Goal: Understand process/instructions: Learn how to perform a task or action

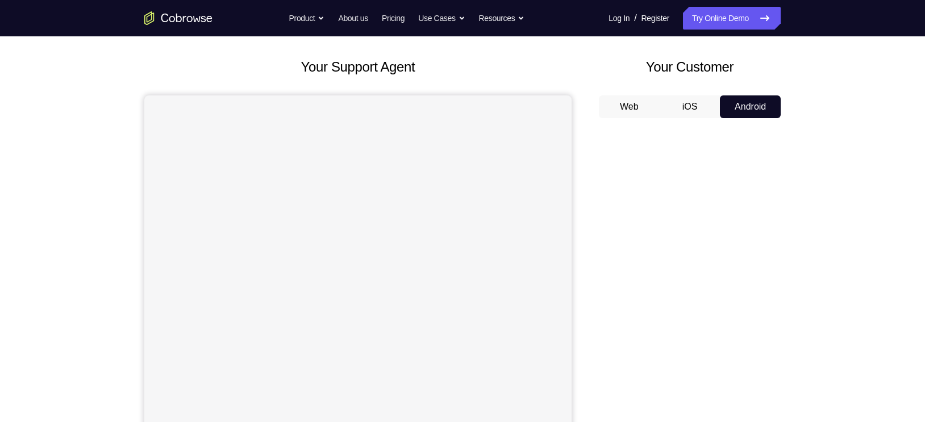
scroll to position [59, 0]
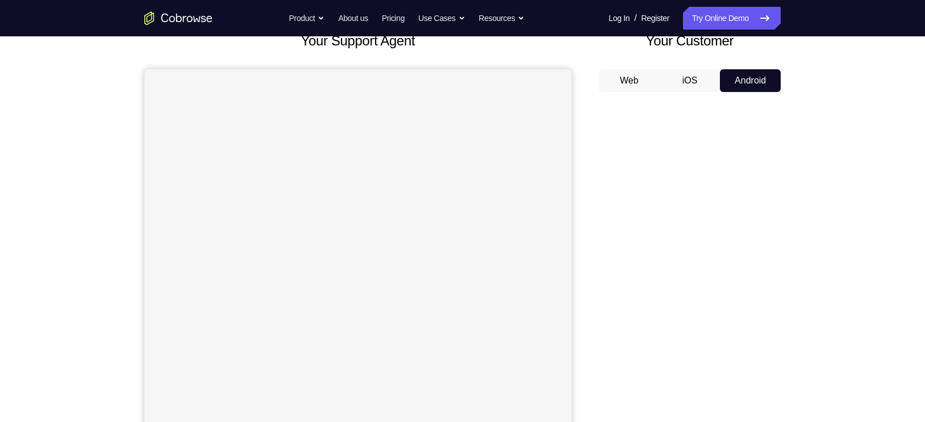
scroll to position [78, 0]
click at [756, 78] on button "Android" at bounding box center [750, 81] width 61 height 23
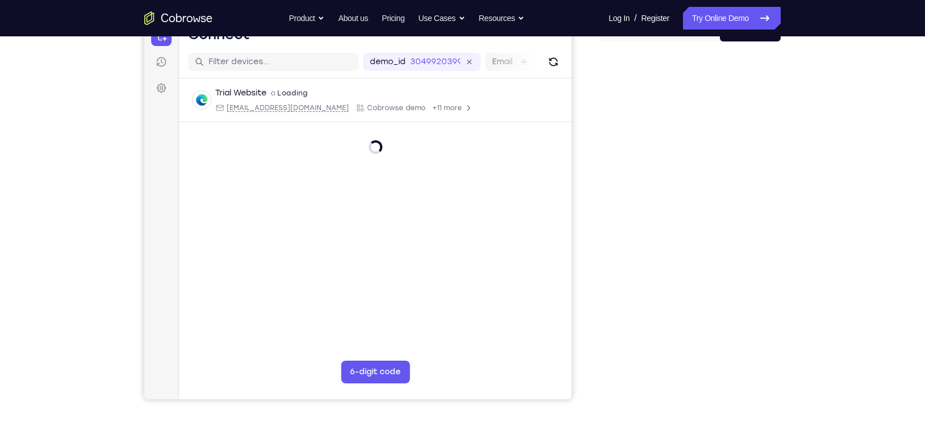
scroll to position [0, 0]
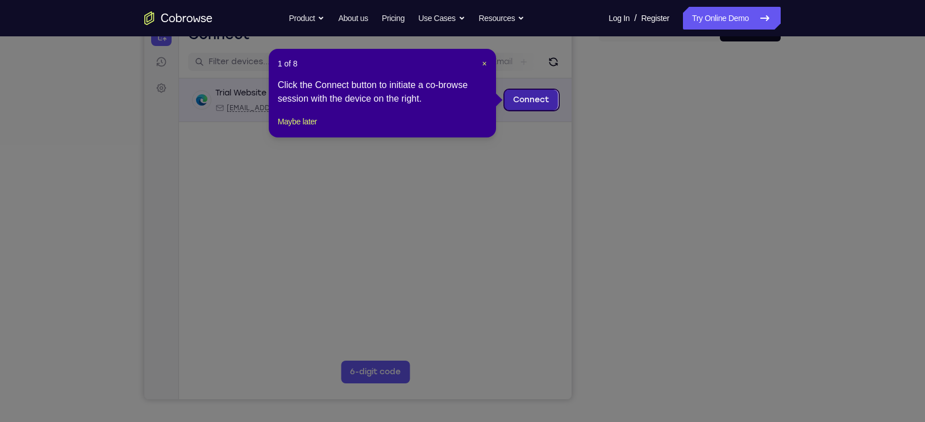
click at [529, 92] on link "Connect" at bounding box center [531, 100] width 54 height 20
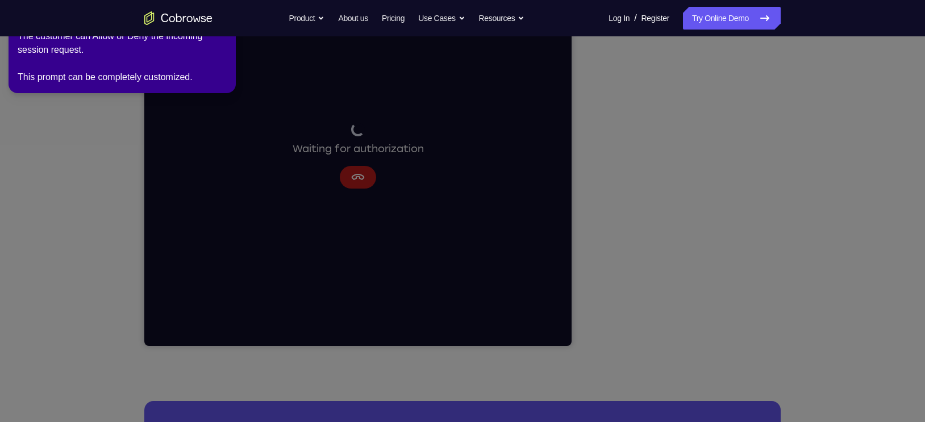
click at [817, 124] on icon at bounding box center [465, 208] width 941 height 427
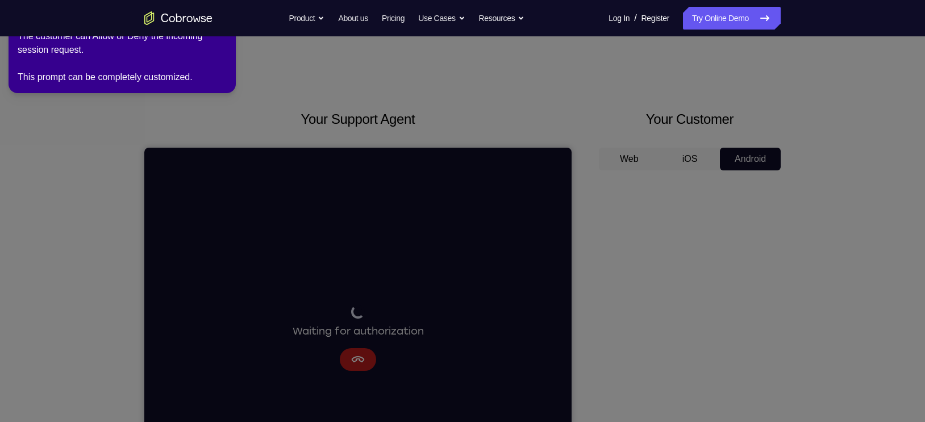
click at [78, 87] on div "2 of 8 × The customer can Allow or Deny the incoming session request. This prom…" at bounding box center [122, 46] width 227 height 93
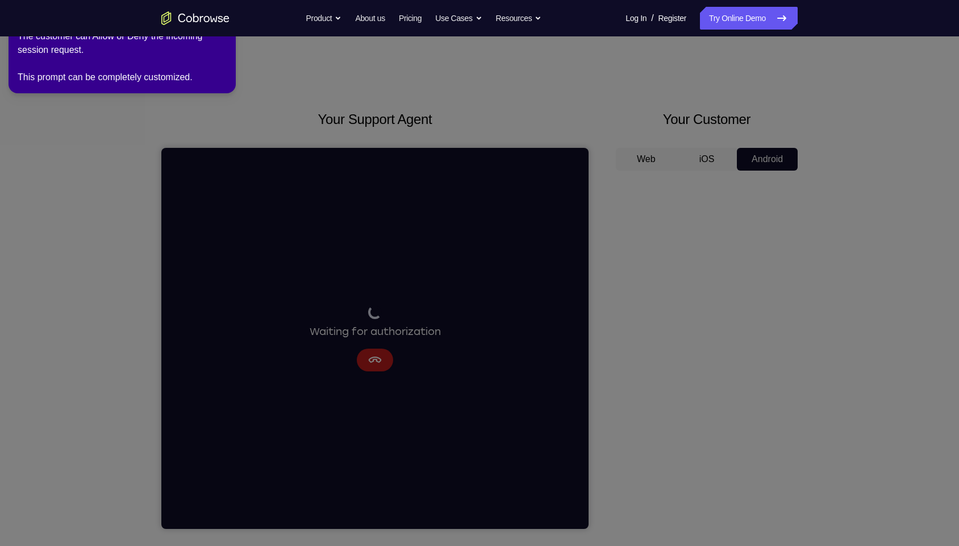
click at [766, 339] on icon at bounding box center [482, 270] width 975 height 550
click at [677, 221] on icon at bounding box center [482, 270] width 975 height 550
click at [139, 55] on div "The customer can Allow or Deny the incoming session request. This prompt can be…" at bounding box center [122, 57] width 209 height 55
click at [64, 43] on div "The customer can Allow or Deny the incoming session request. This prompt can be…" at bounding box center [122, 57] width 209 height 55
click at [114, 164] on icon at bounding box center [482, 270] width 975 height 550
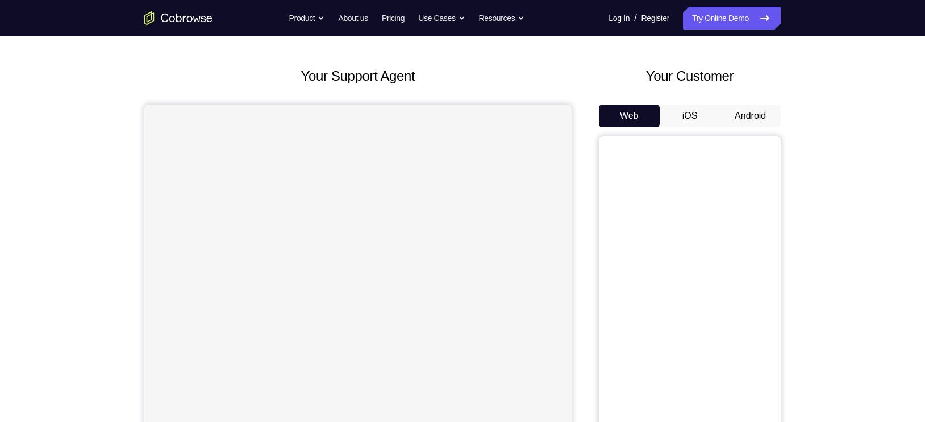
scroll to position [43, 0]
click at [756, 113] on button "Android" at bounding box center [750, 116] width 61 height 23
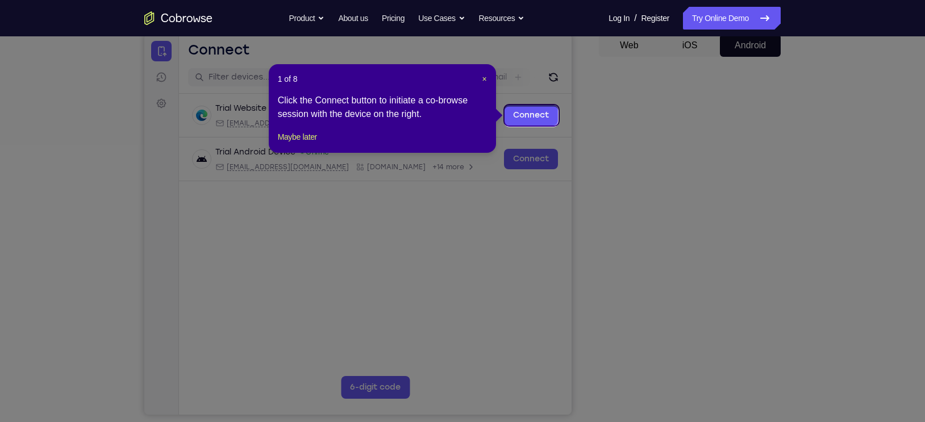
scroll to position [112, 0]
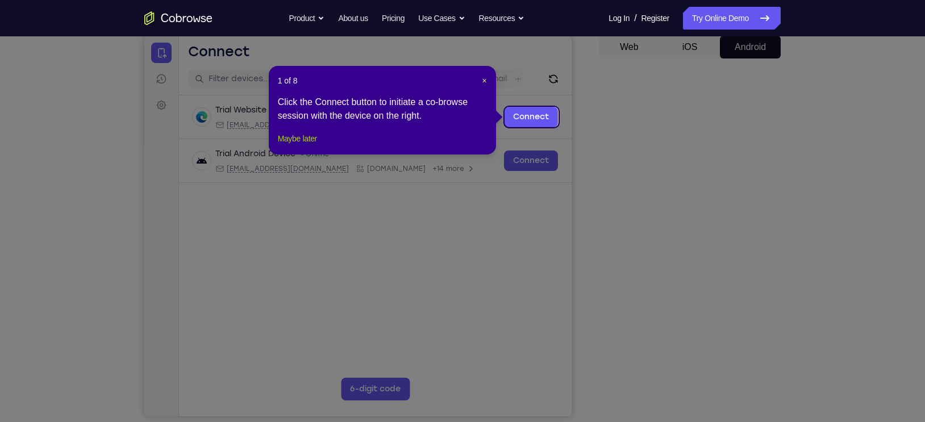
click at [311, 146] on button "Maybe later" at bounding box center [297, 139] width 39 height 14
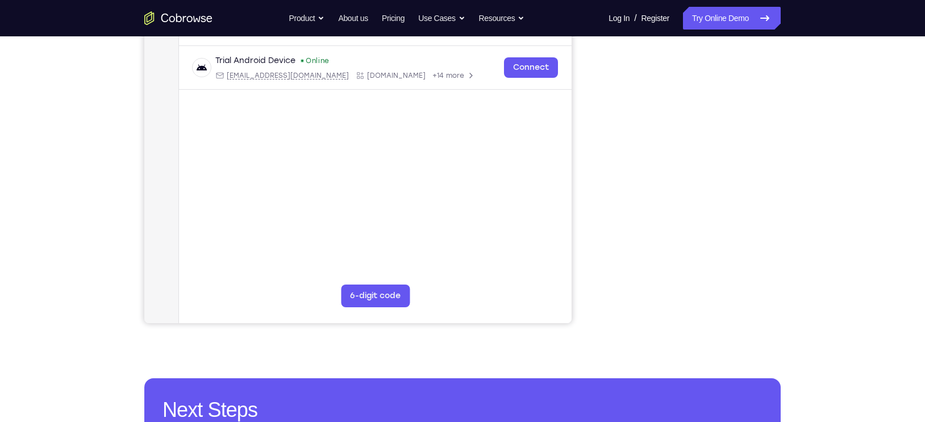
scroll to position [157, 0]
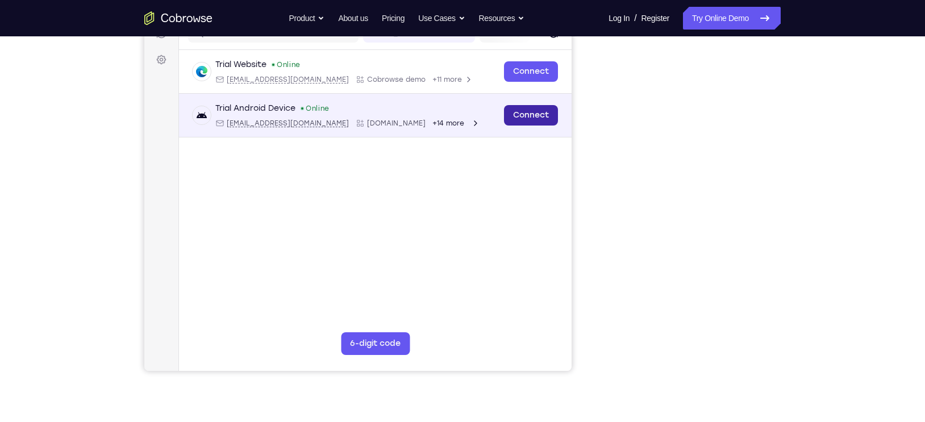
click at [520, 120] on link "Connect" at bounding box center [531, 115] width 54 height 20
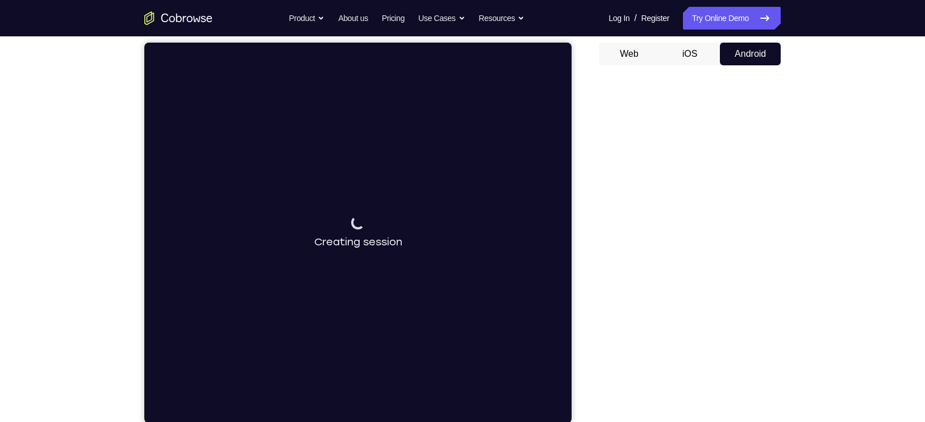
scroll to position [69, 0]
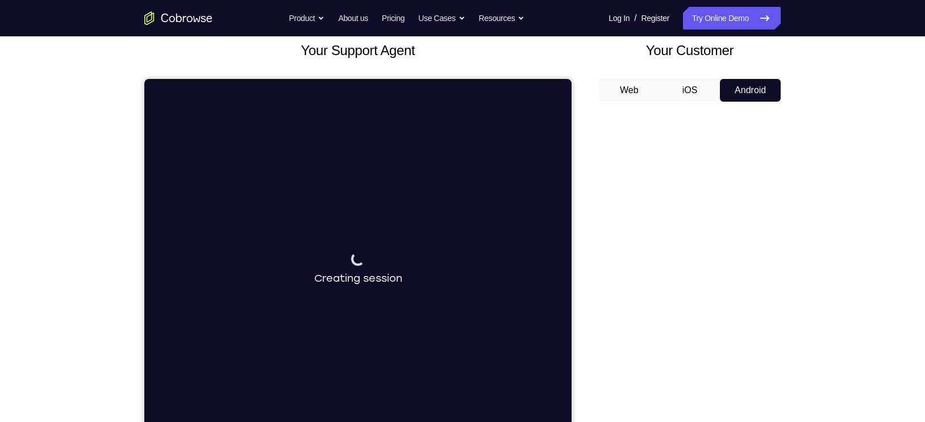
click at [641, 87] on button "Web" at bounding box center [629, 90] width 61 height 23
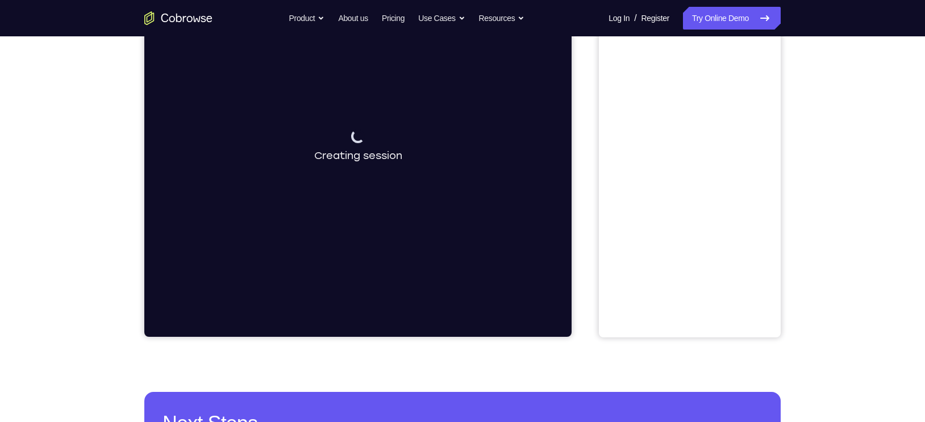
scroll to position [195, 0]
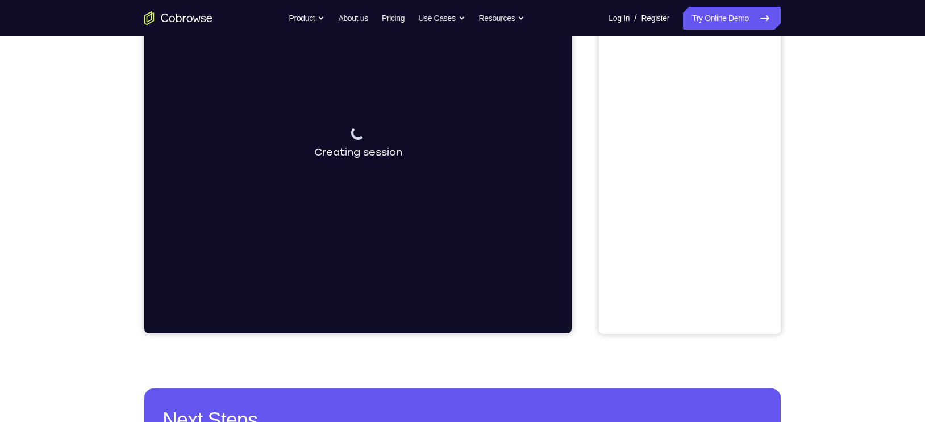
click at [854, 130] on div "Your Support Agent Your Customer Web iOS Android Next Steps We’d be happy to gi…" at bounding box center [462, 216] width 925 height 750
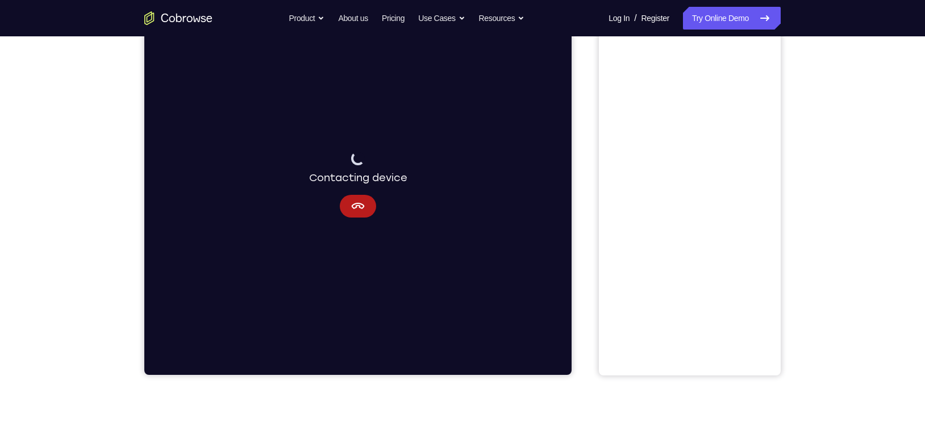
scroll to position [152, 0]
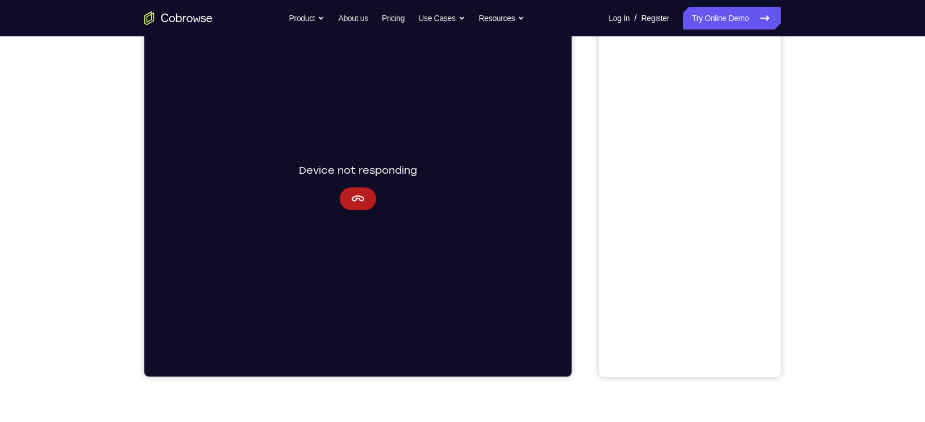
click at [685, 377] on div "Your Support Agent Your Customer Web iOS Android Next Steps We’d be happy to gi…" at bounding box center [463, 260] width 728 height 750
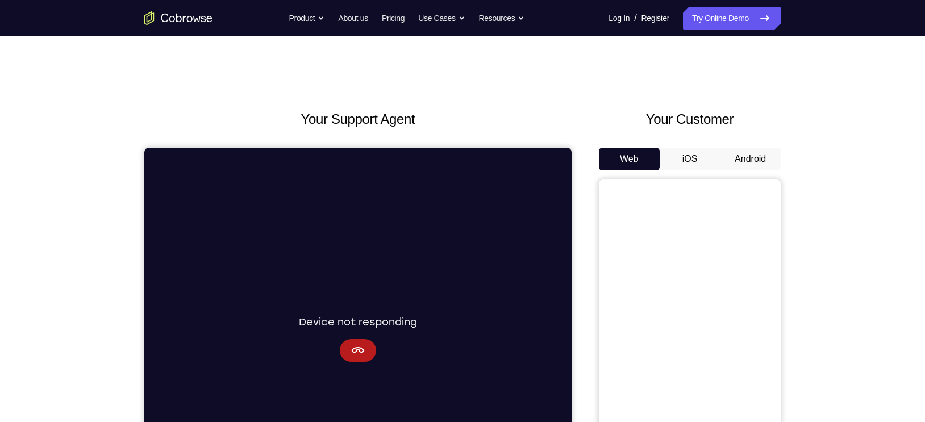
scroll to position [38, 0]
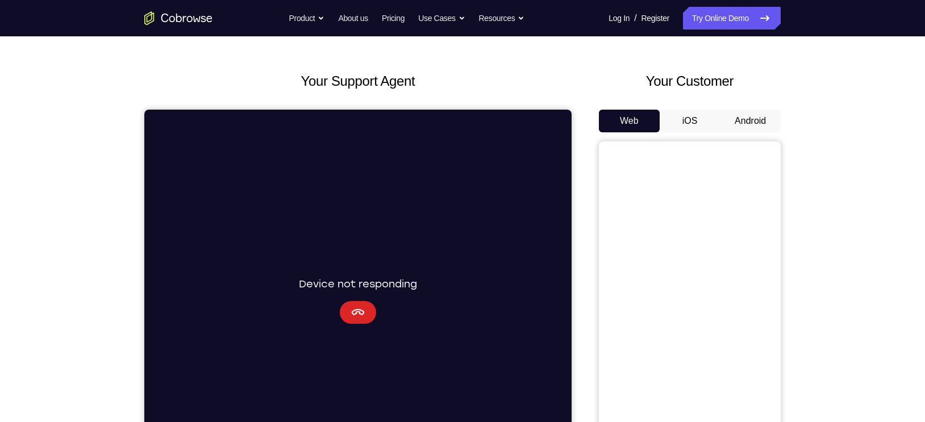
click at [344, 318] on button "Cancel" at bounding box center [358, 312] width 36 height 23
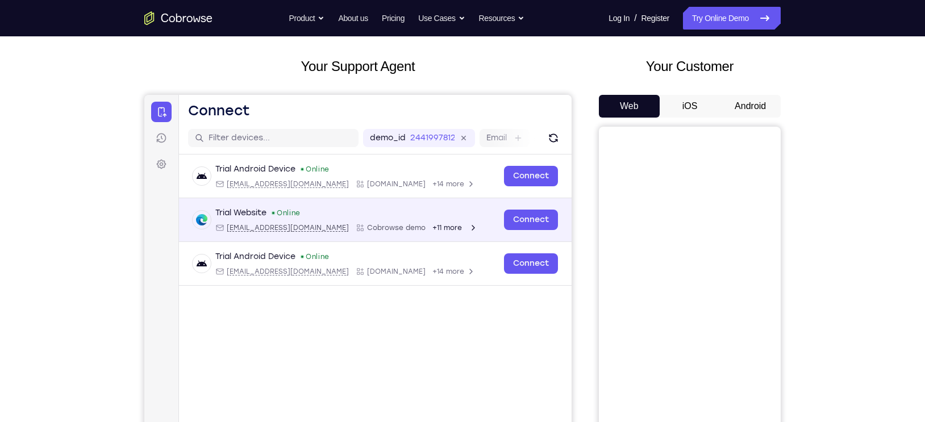
scroll to position [54, 0]
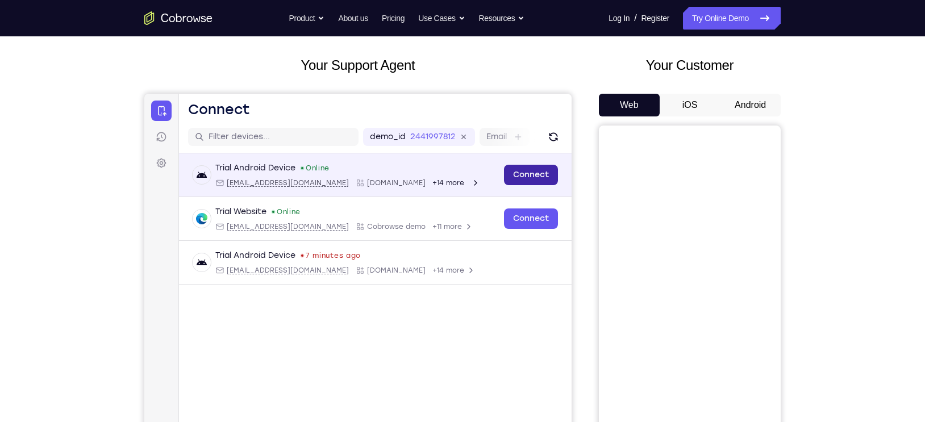
click at [527, 171] on link "Connect" at bounding box center [531, 175] width 54 height 20
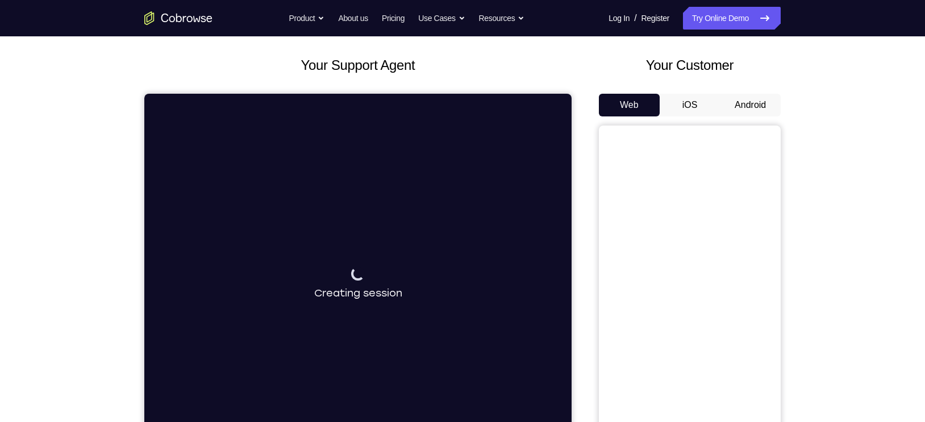
scroll to position [91, 0]
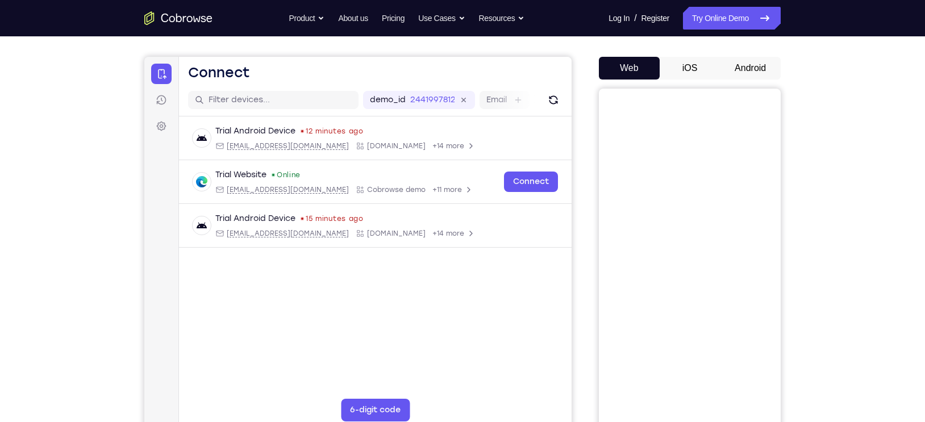
click at [584, 49] on button "Android" at bounding box center [557, 43] width 52 height 11
click at [453, 52] on button "iOS" at bounding box center [453, 52] width 0 height 0
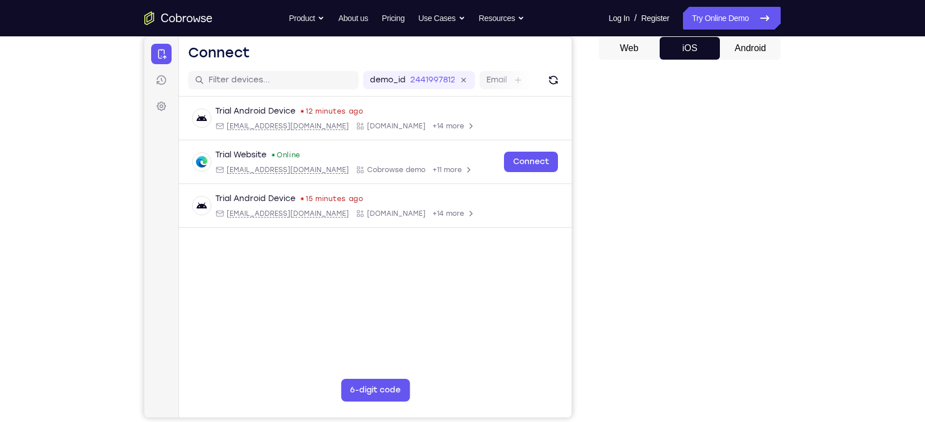
scroll to position [106, 0]
